Goal: Task Accomplishment & Management: Manage account settings

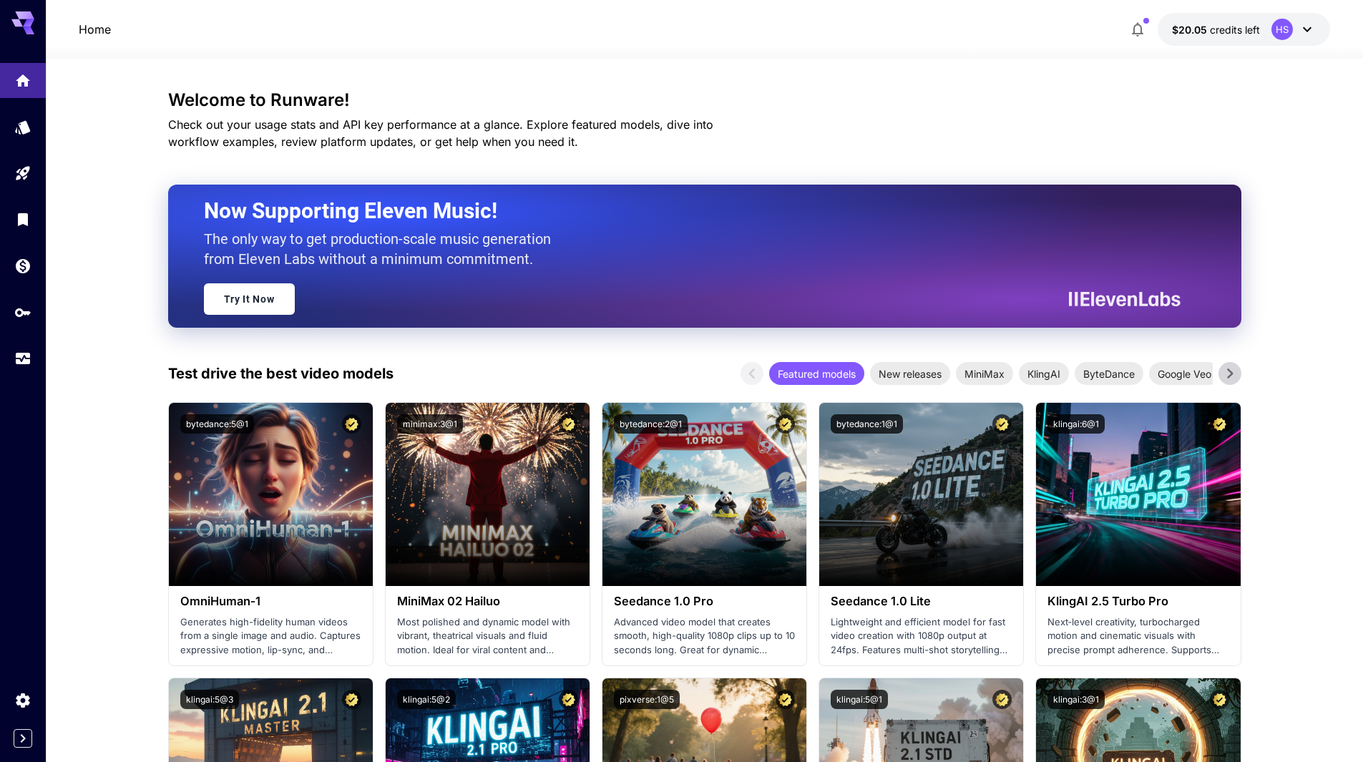
scroll to position [143, 0]
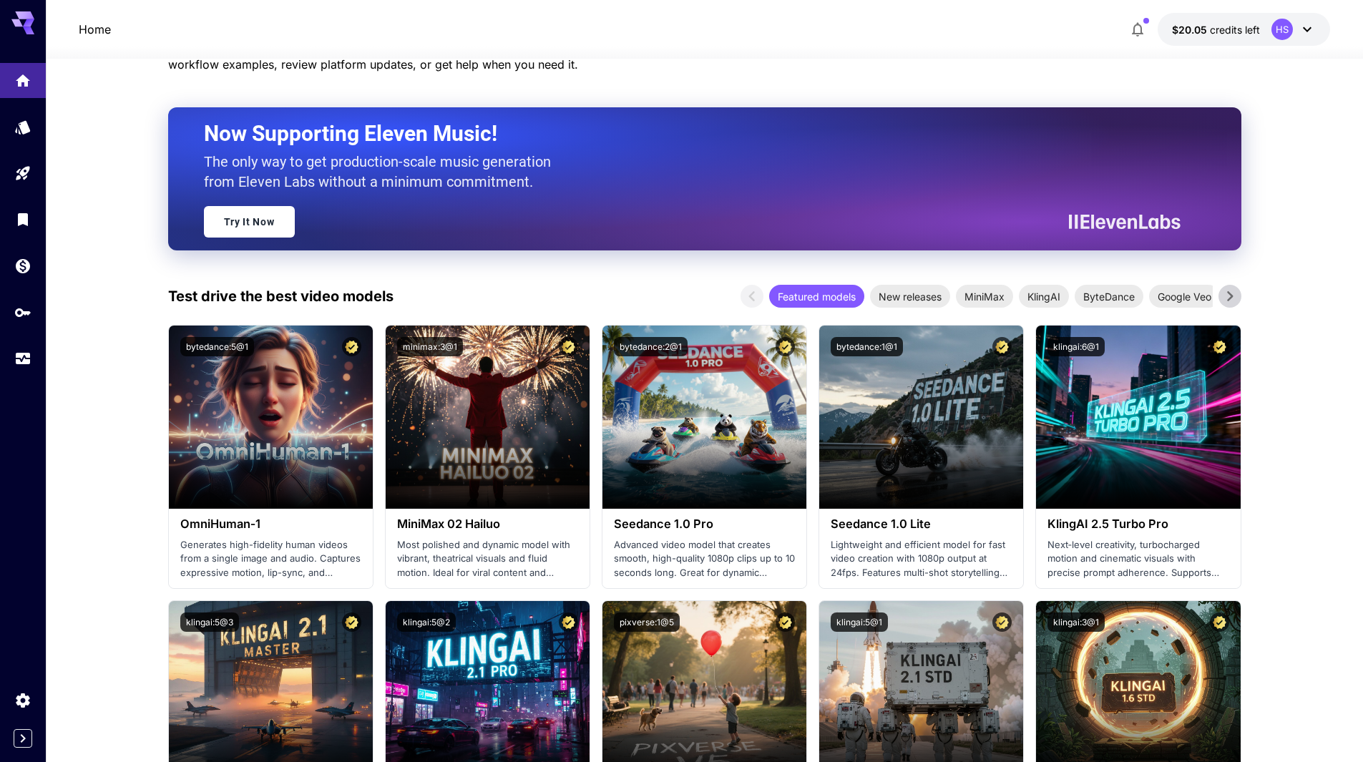
click at [32, 22] on icon at bounding box center [28, 23] width 11 height 8
click at [24, 138] on link at bounding box center [23, 127] width 46 height 35
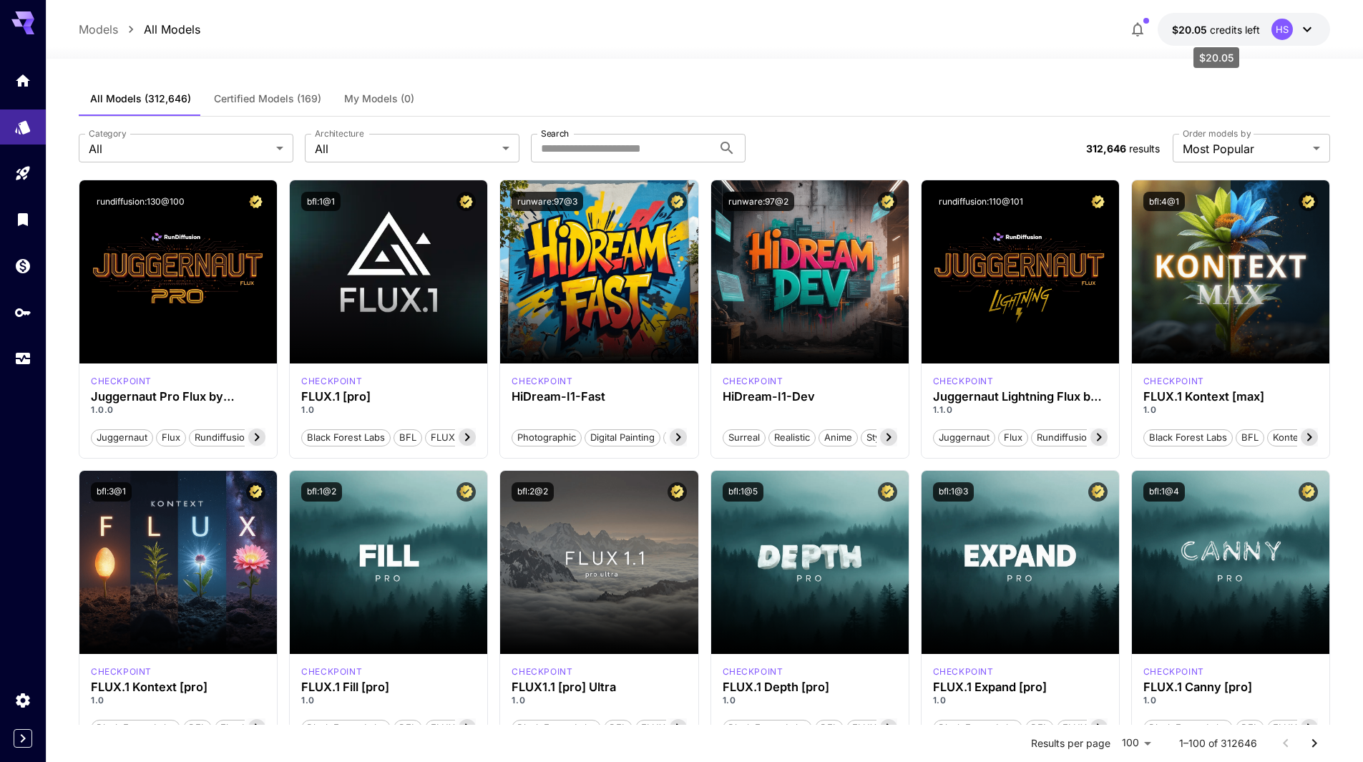
click at [1238, 24] on span "credits left" at bounding box center [1235, 30] width 50 height 12
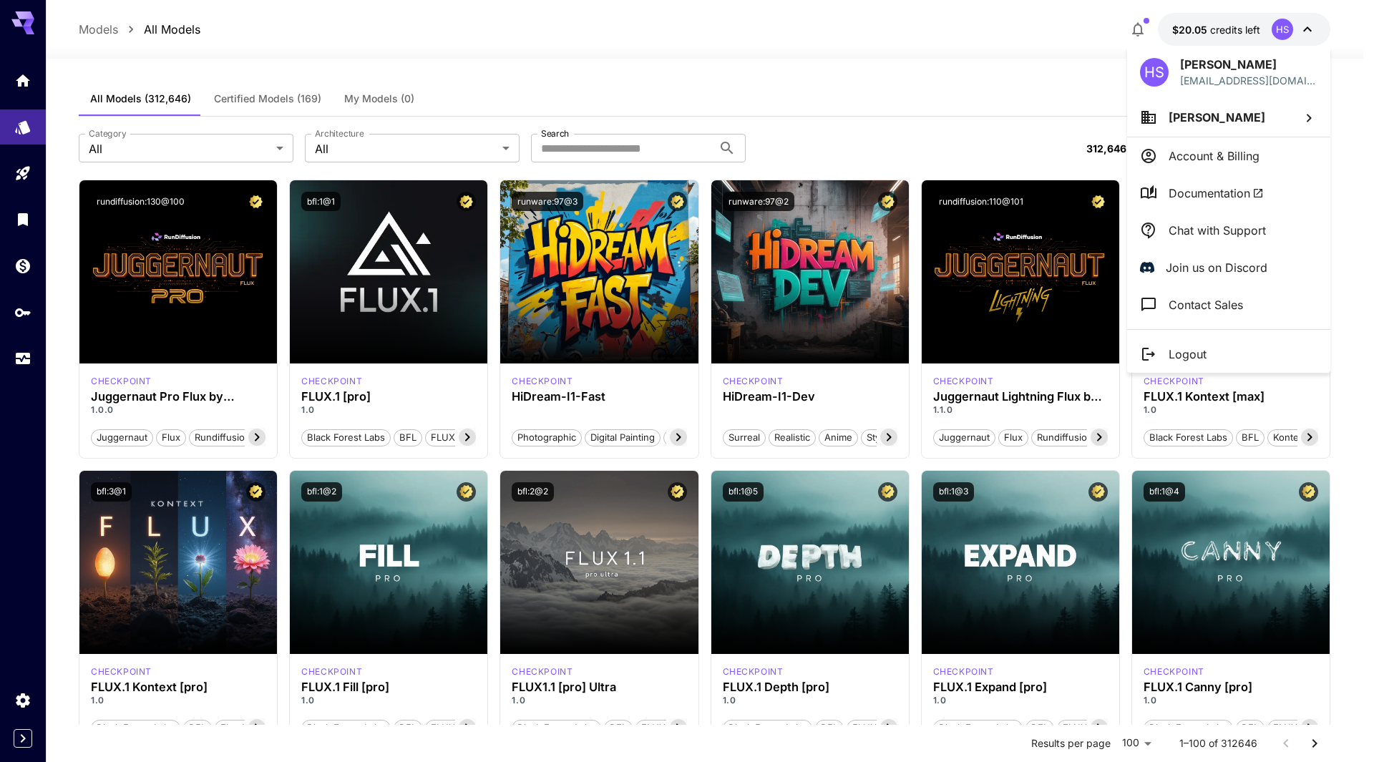
click at [11, 167] on div at bounding box center [687, 381] width 1374 height 762
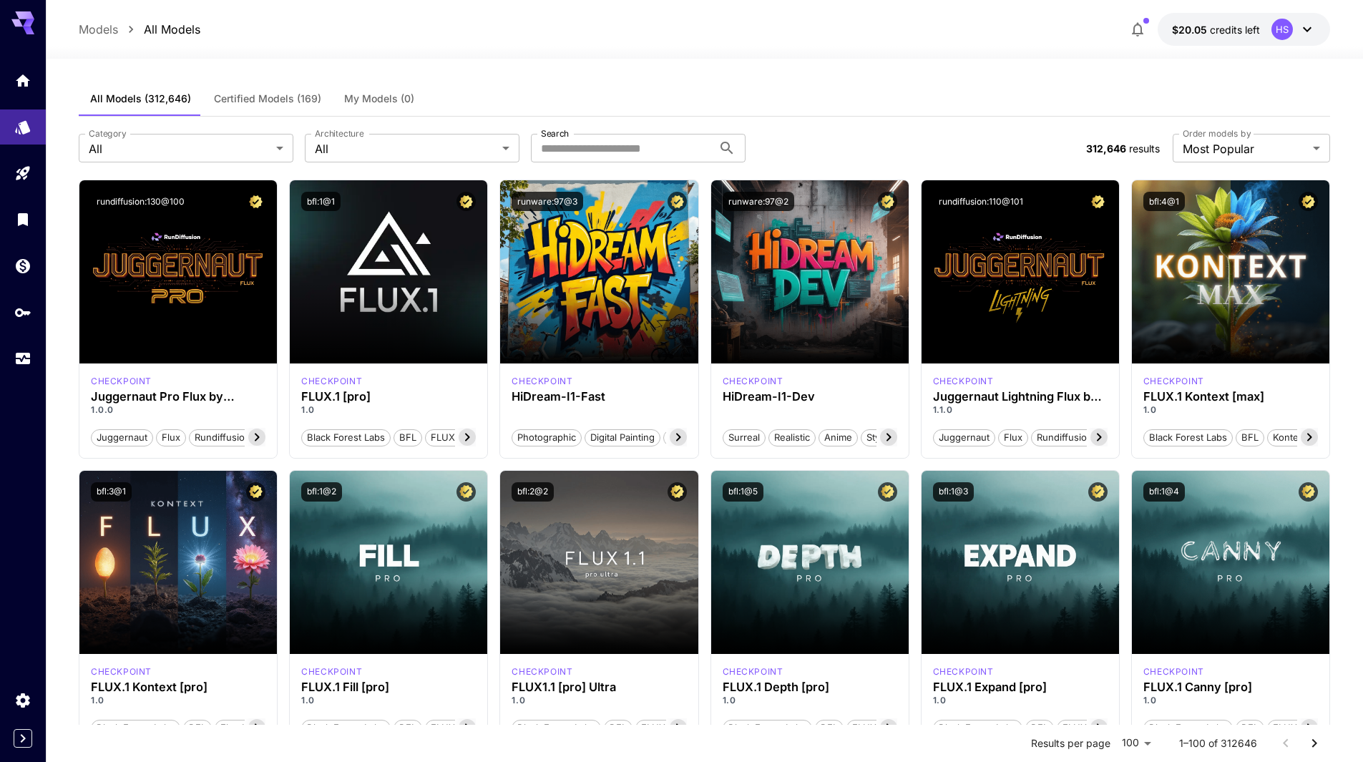
click at [19, 425] on div at bounding box center [23, 381] width 46 height 762
click at [30, 361] on icon "Usage" at bounding box center [24, 354] width 17 height 17
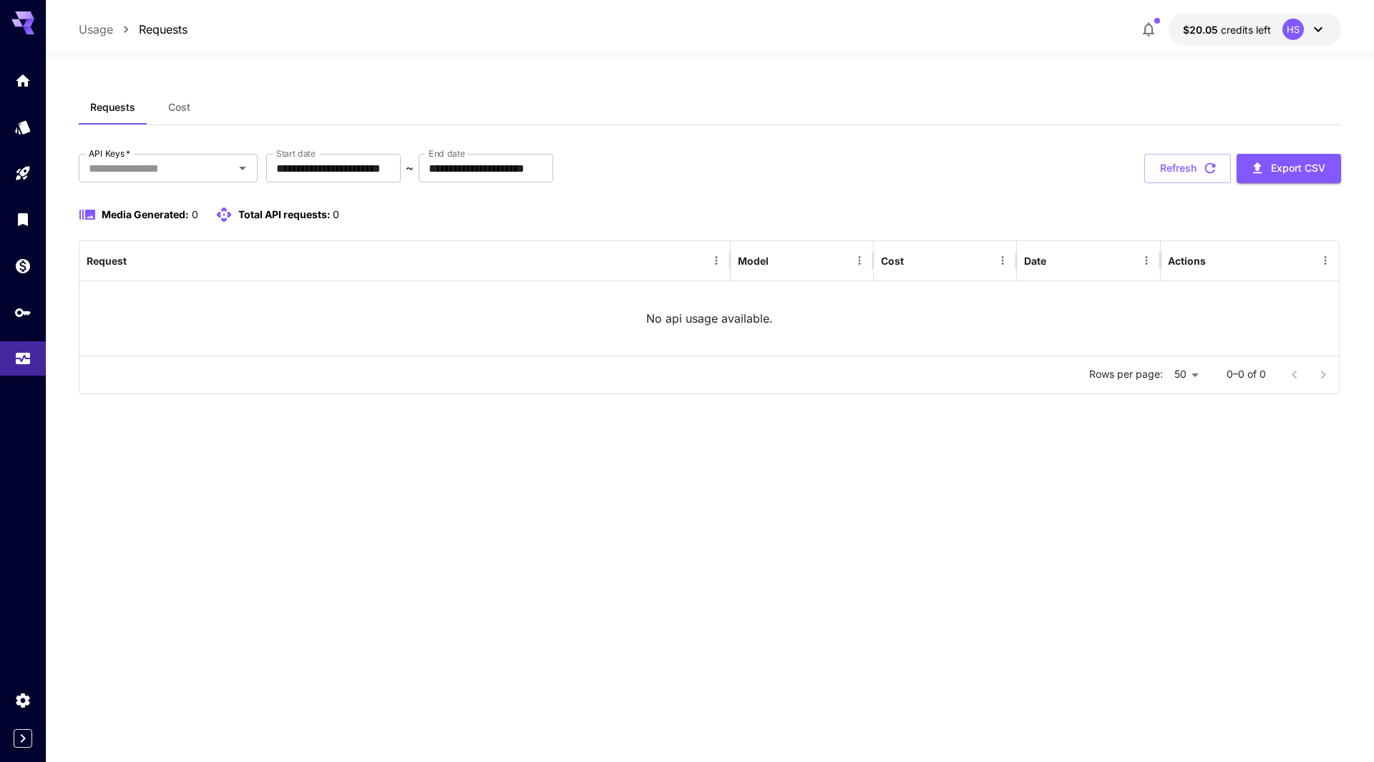
click at [200, 183] on div "API Keys   * API Keys   *" at bounding box center [168, 168] width 179 height 29
click at [224, 170] on input "API Keys   *" at bounding box center [156, 168] width 147 height 20
click at [1141, 25] on icon "button" at bounding box center [1148, 29] width 17 height 17
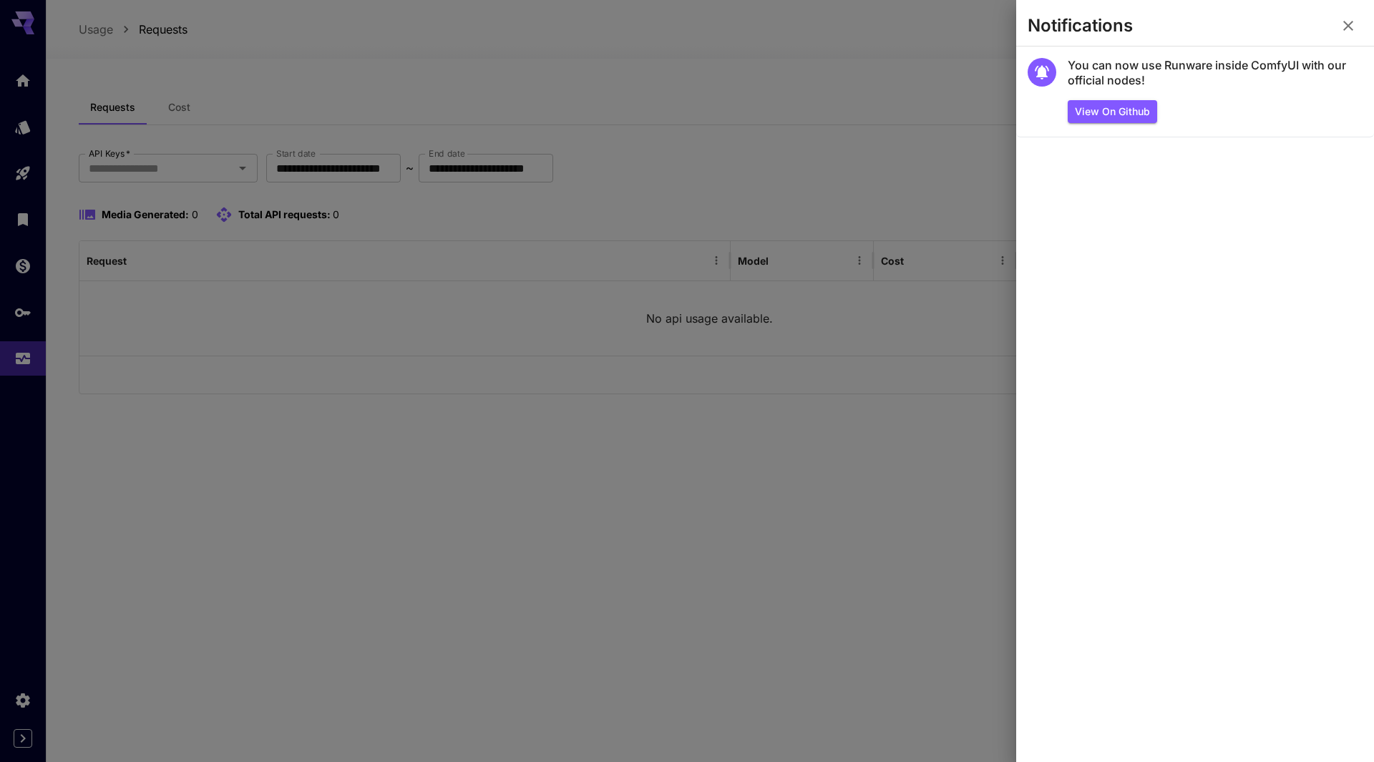
click at [1348, 21] on icon "button" at bounding box center [1348, 25] width 17 height 17
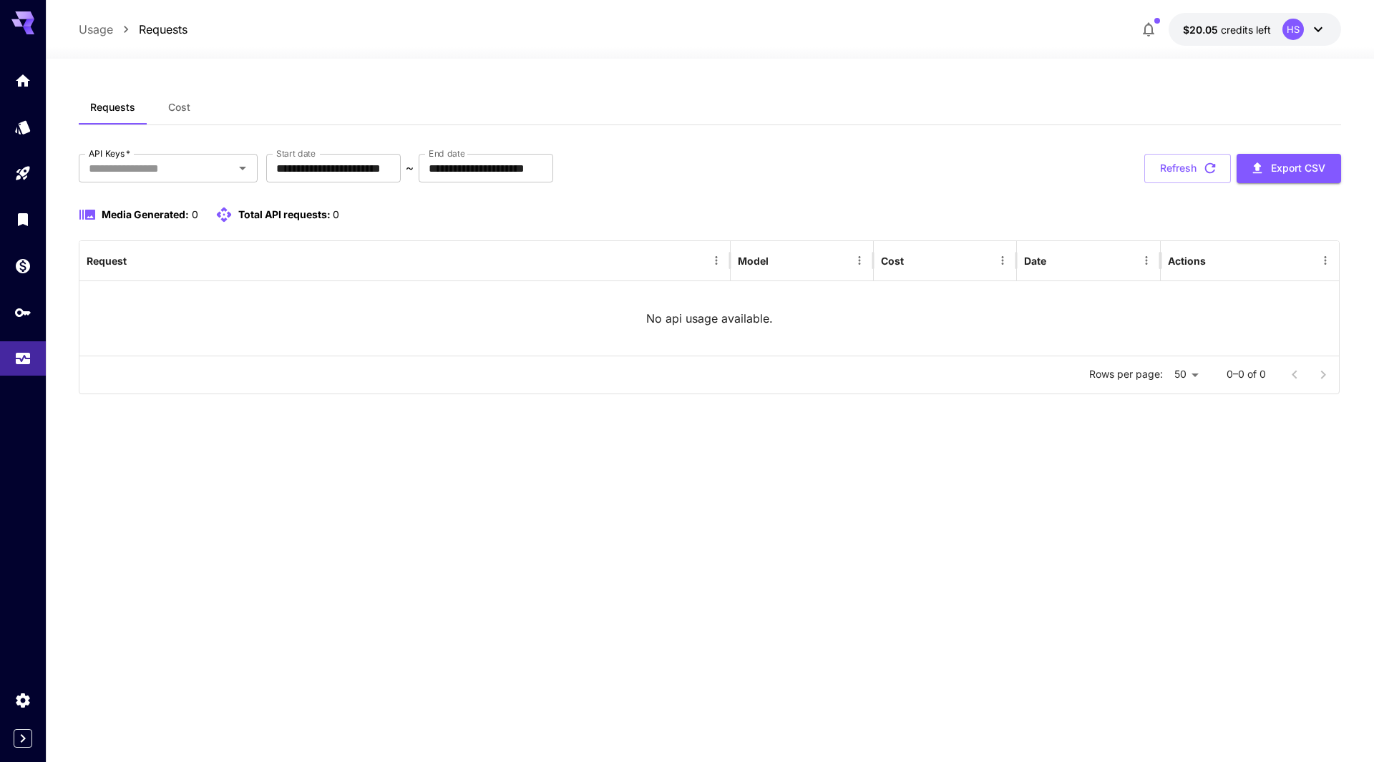
click at [195, 153] on div "**********" at bounding box center [710, 248] width 1262 height 316
click at [227, 161] on input "API Keys   *" at bounding box center [156, 168] width 147 height 20
click at [173, 113] on span "Cost" at bounding box center [179, 107] width 22 height 13
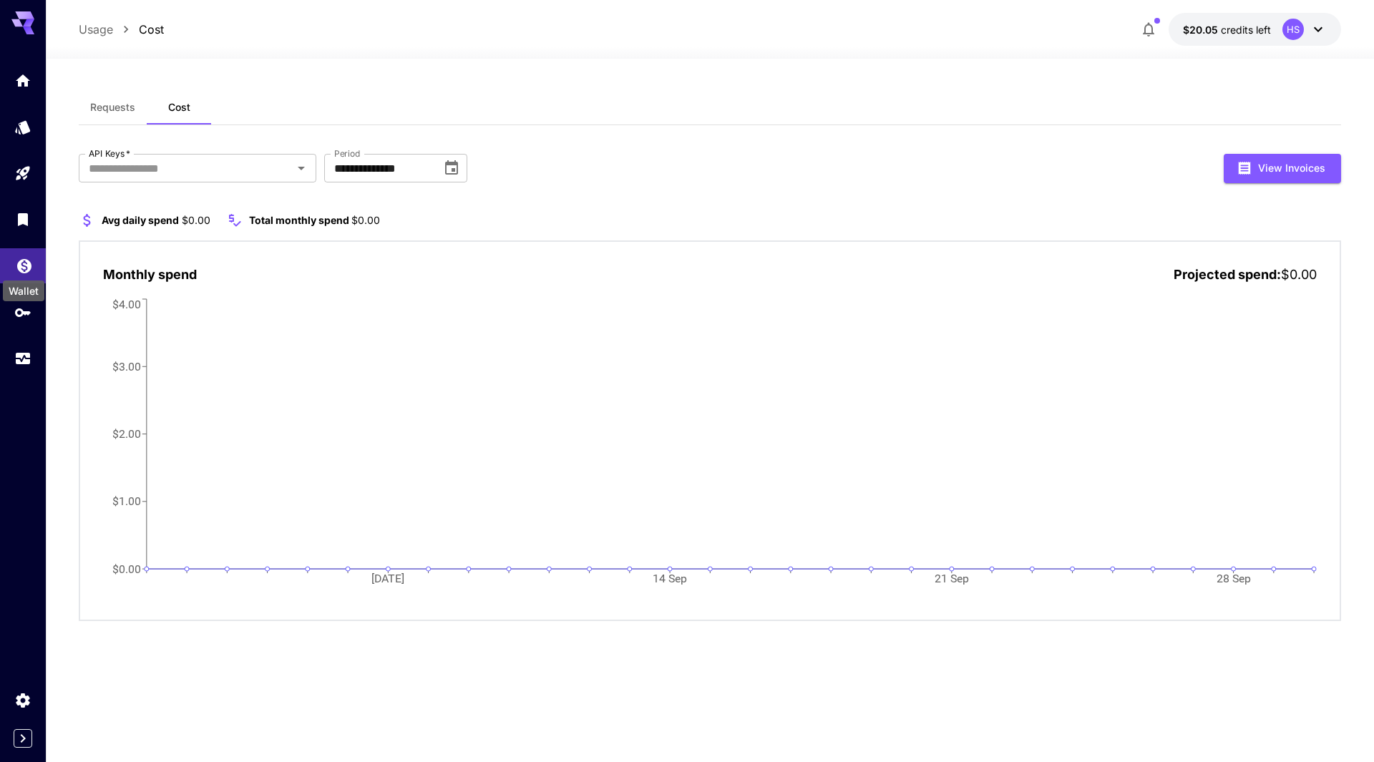
click at [31, 261] on icon "Wallet" at bounding box center [24, 261] width 17 height 17
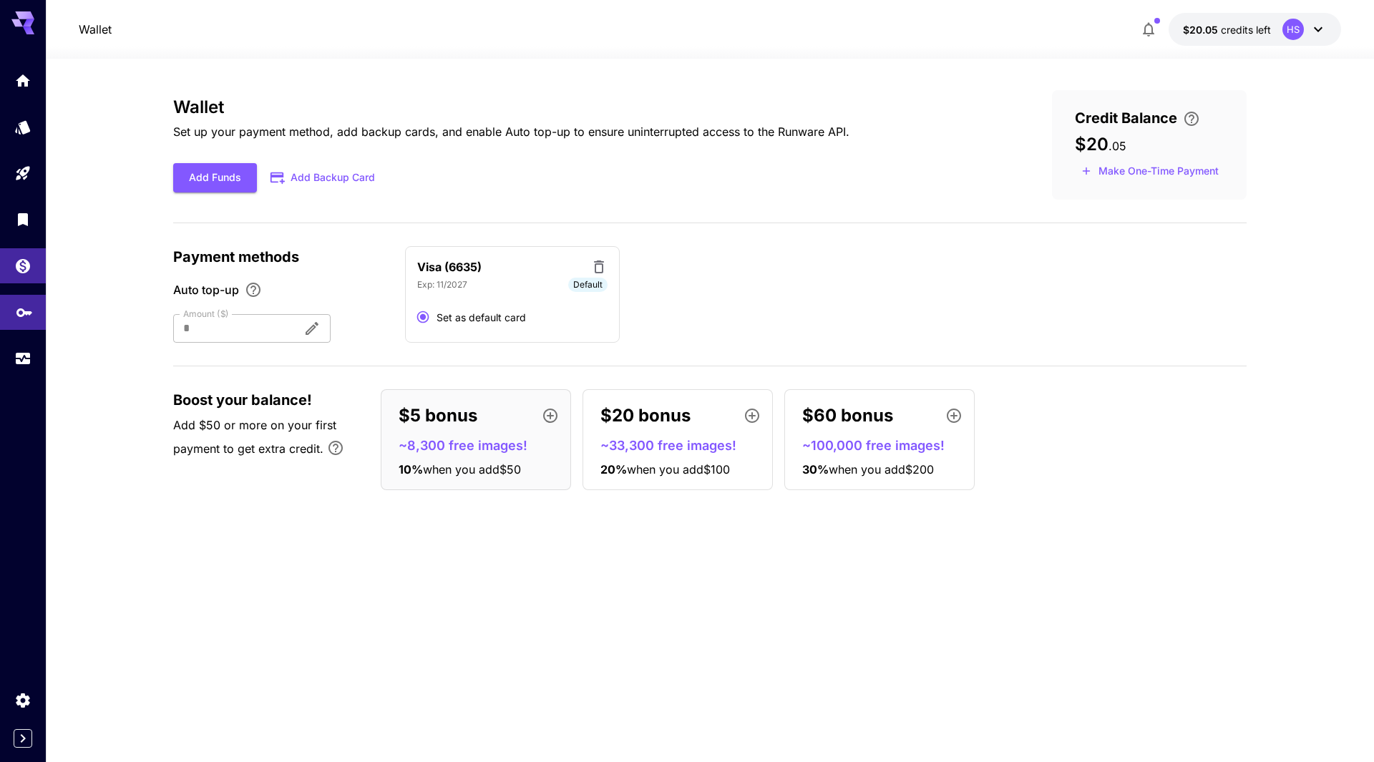
click at [30, 314] on icon "API Keys" at bounding box center [24, 307] width 17 height 17
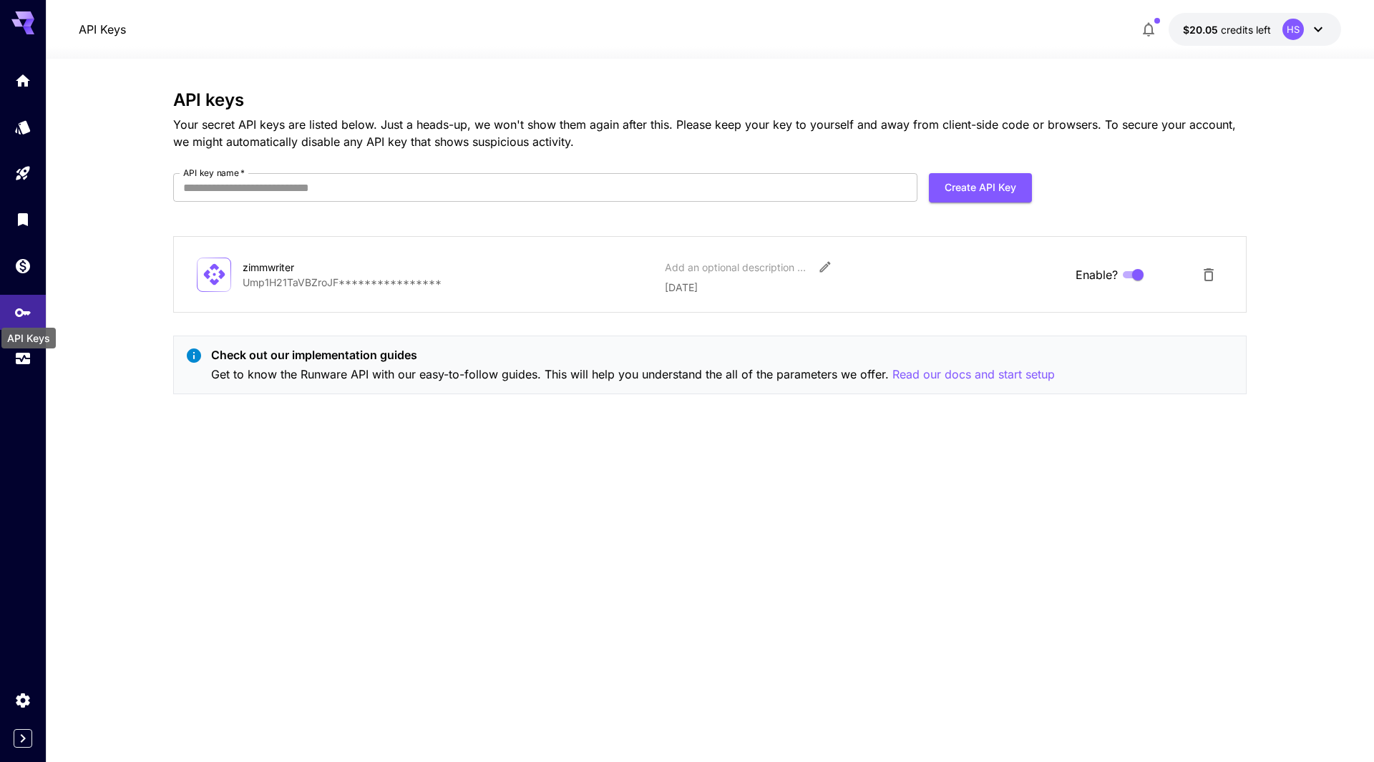
click at [34, 334] on div "API Keys" at bounding box center [28, 338] width 54 height 21
click at [34, 356] on link at bounding box center [23, 358] width 46 height 35
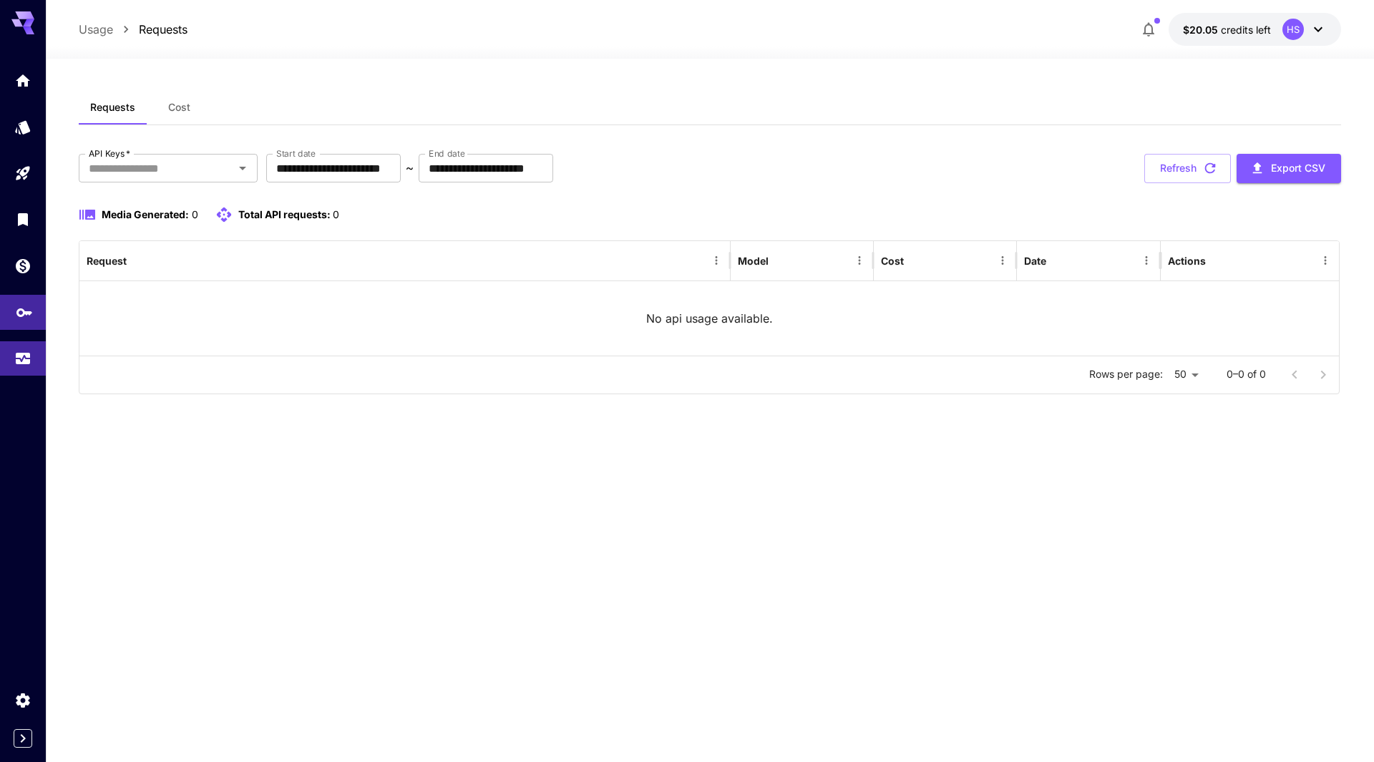
click at [34, 325] on link at bounding box center [23, 312] width 46 height 35
